Goal: Information Seeking & Learning: Learn about a topic

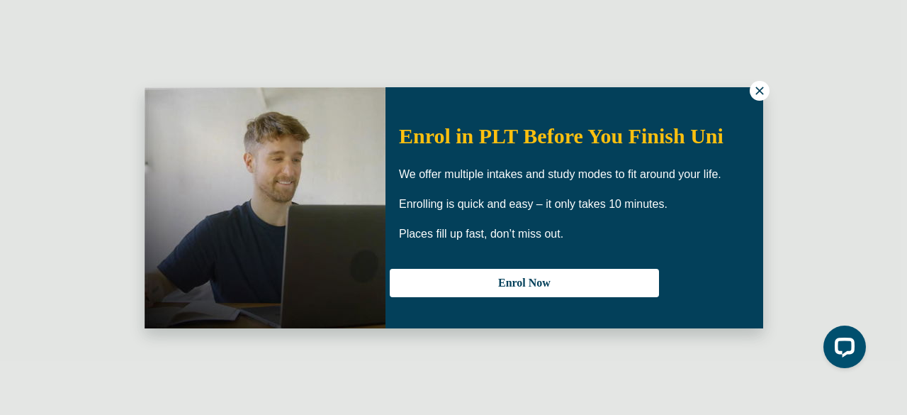
click at [758, 90] on icon at bounding box center [760, 90] width 8 height 8
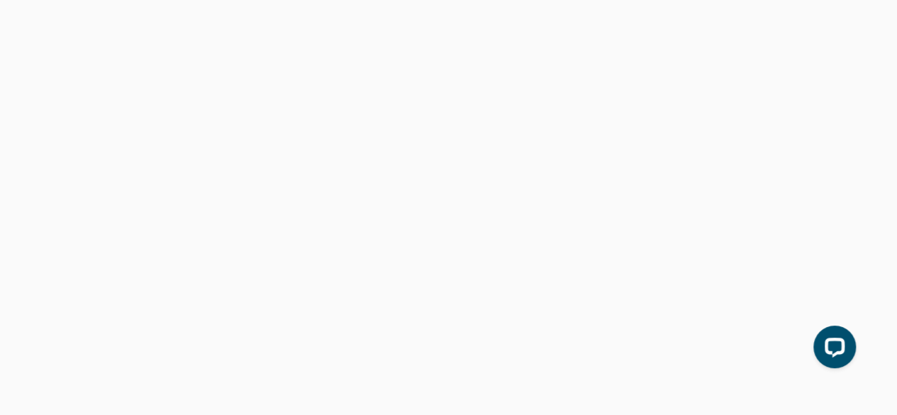
click at [211, 15] on div "[PERSON_NAME] Centre for Law Search here Practical Legal Training Our Practical…" at bounding box center [448, 42] width 882 height 71
